Goal: Register for event/course

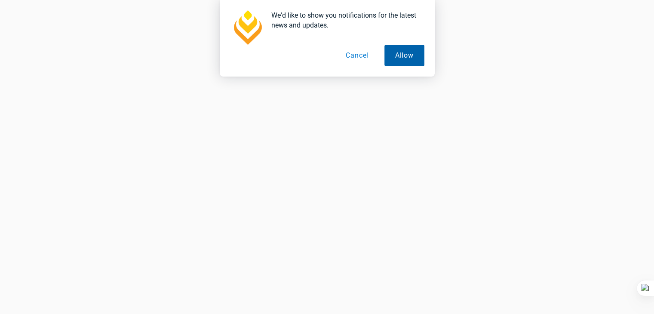
click at [401, 59] on button "Allow" at bounding box center [405, 56] width 40 height 22
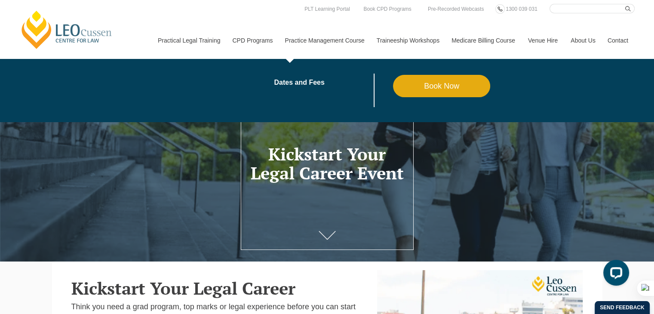
click at [428, 86] on link "Book Now" at bounding box center [442, 86] width 98 height 22
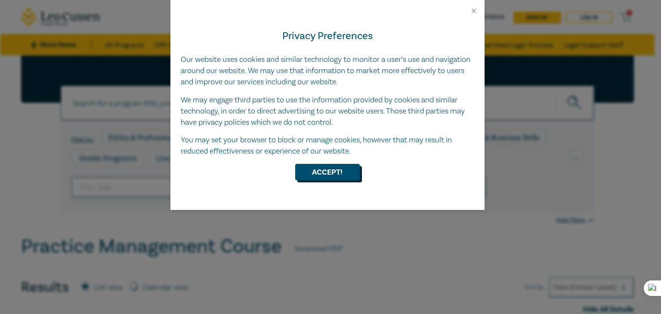
click at [324, 170] on button "Accept!" at bounding box center [327, 172] width 65 height 16
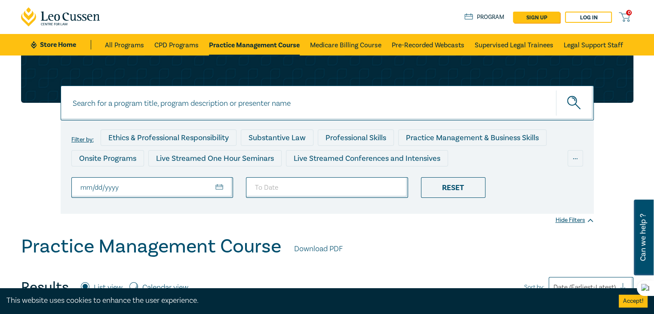
click at [27, 167] on div "Filter by: Ethics & Professional Responsibility Substantive Law Professional Sk…" at bounding box center [327, 134] width 623 height 158
click at [123, 46] on link "All Programs" at bounding box center [124, 45] width 39 height 22
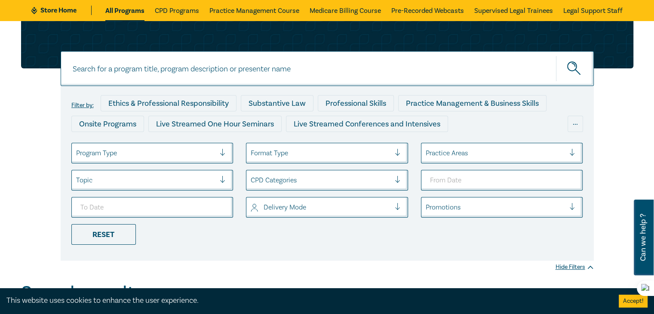
scroll to position [34, 0]
